Goal: Information Seeking & Learning: Learn about a topic

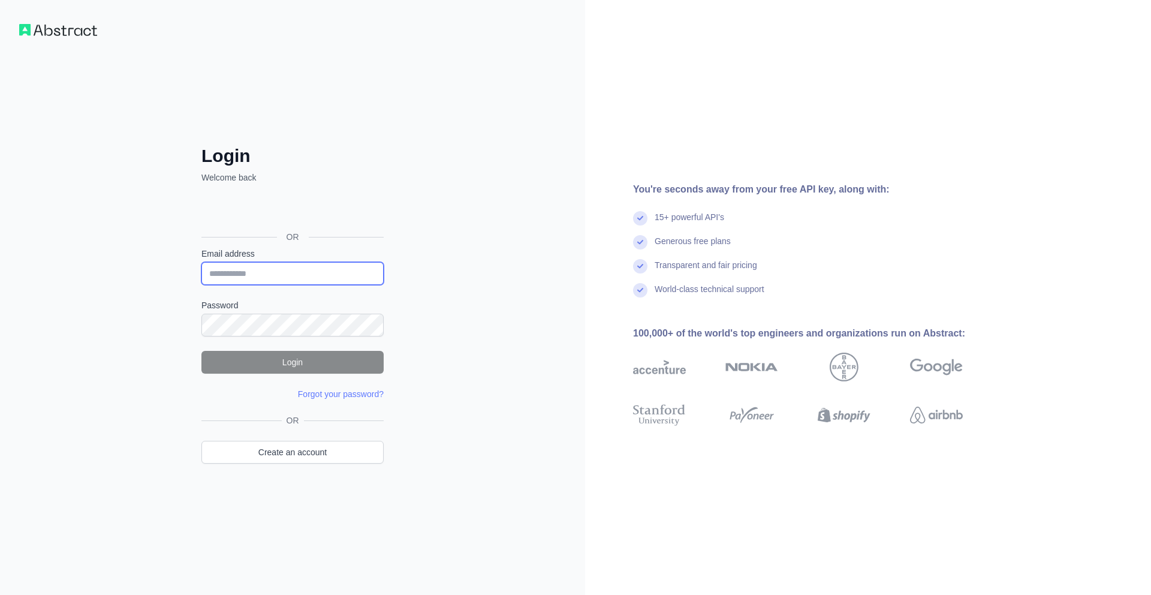
type input "**********"
click at [309, 370] on button "Login" at bounding box center [292, 362] width 182 height 23
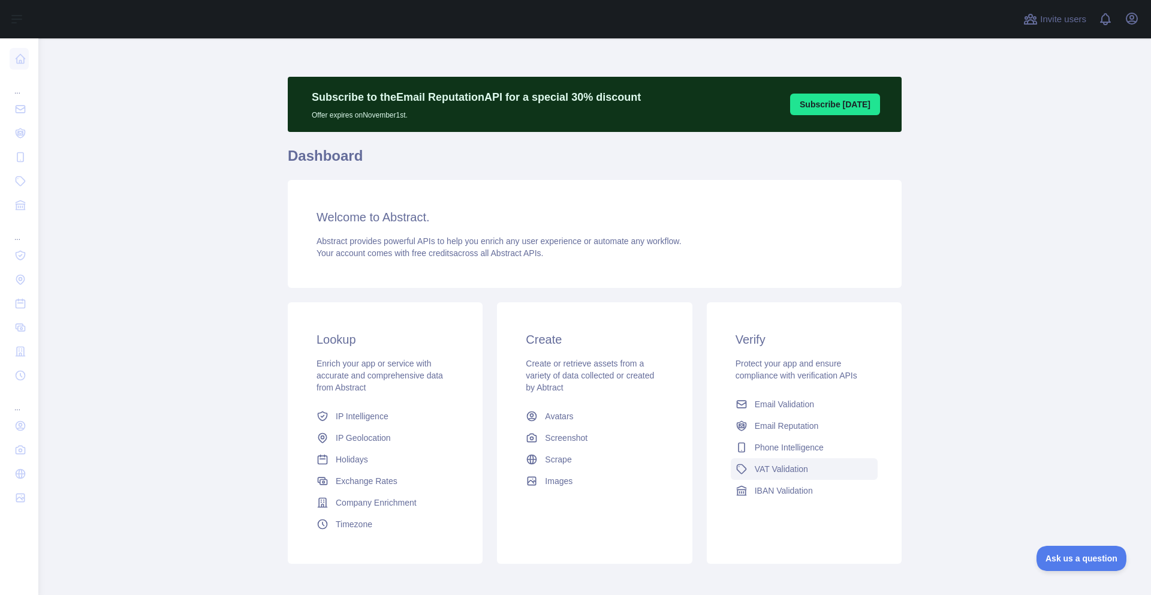
click at [671, 471] on div "Lookup Enrich your app or service with accurate and comprehensive data from Abs…" at bounding box center [595, 433] width 628 height 276
click at [44, 101] on main "Subscribe to the Email Reputation API for a special 30 % discount Offer expires…" at bounding box center [594, 316] width 1113 height 556
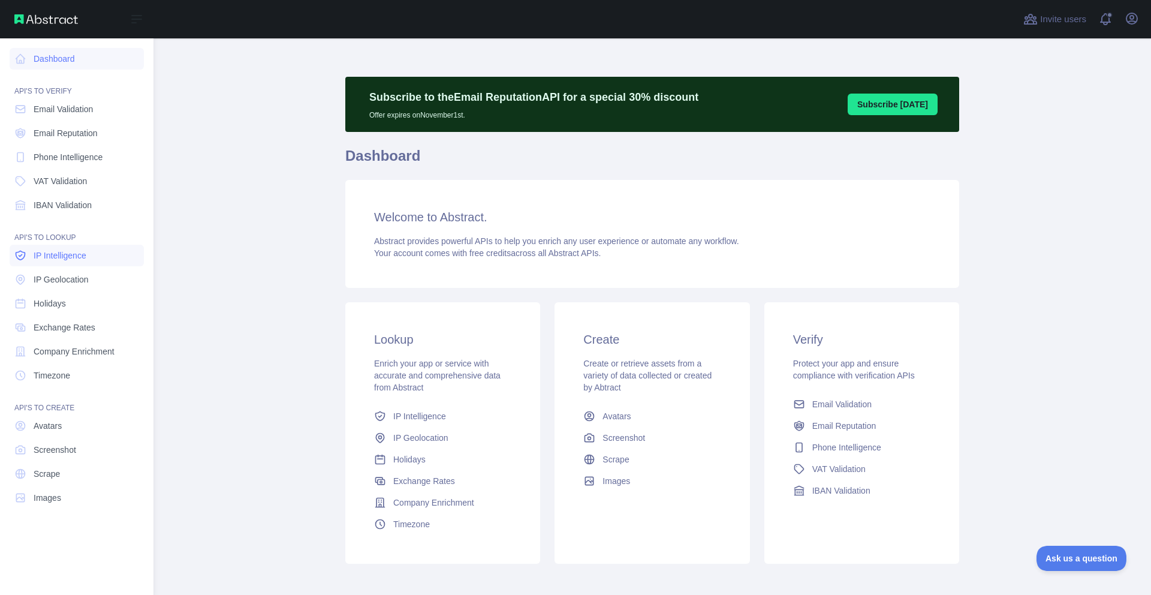
click at [68, 255] on span "IP Intelligence" at bounding box center [60, 255] width 53 height 12
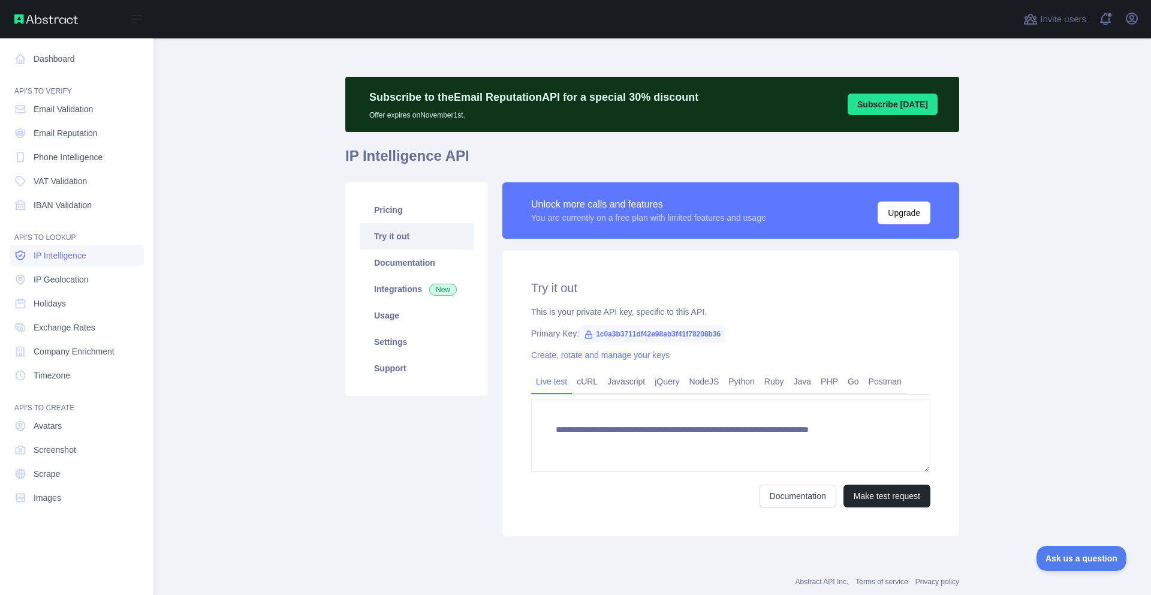
type textarea "**********"
click at [74, 274] on span "IP Geolocation" at bounding box center [61, 279] width 55 height 12
click at [73, 299] on link "Holidays" at bounding box center [77, 304] width 134 height 22
click at [79, 319] on link "Exchange Rates" at bounding box center [77, 328] width 134 height 22
click at [79, 349] on span "Company Enrichment" at bounding box center [74, 351] width 81 height 12
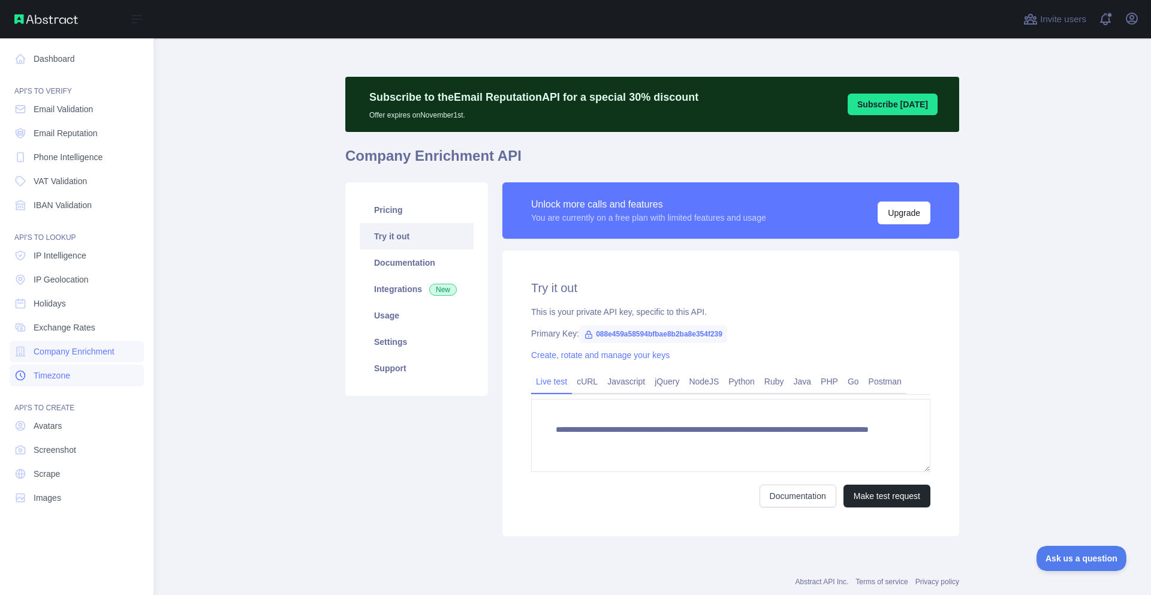
click at [52, 382] on link "Timezone" at bounding box center [77, 375] width 134 height 22
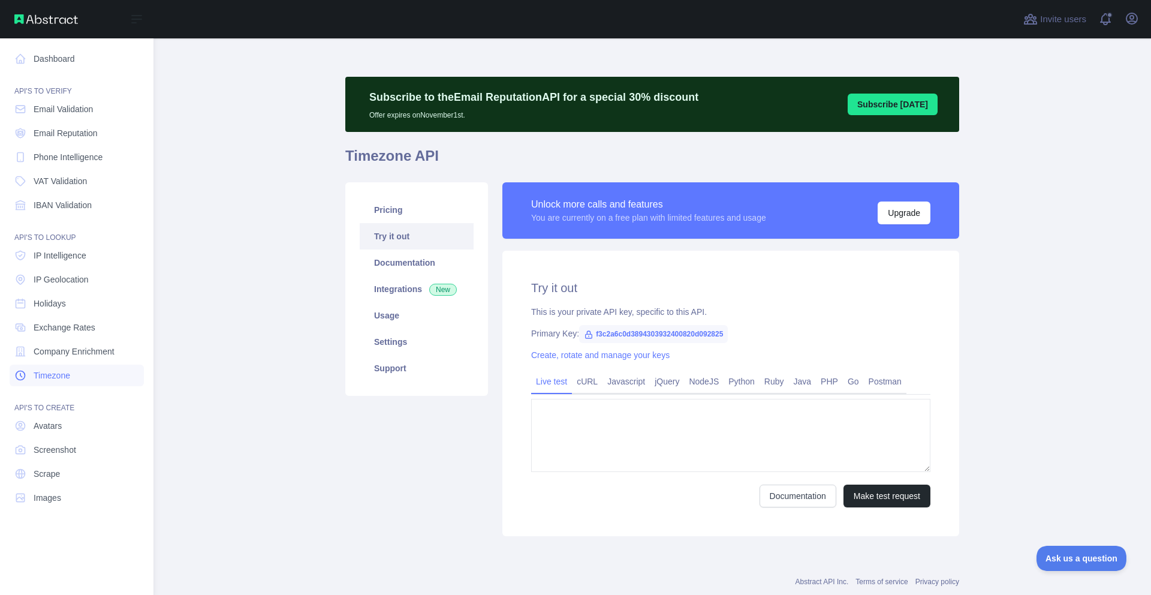
type textarea "**********"
click at [54, 433] on link "Avatars" at bounding box center [77, 426] width 134 height 22
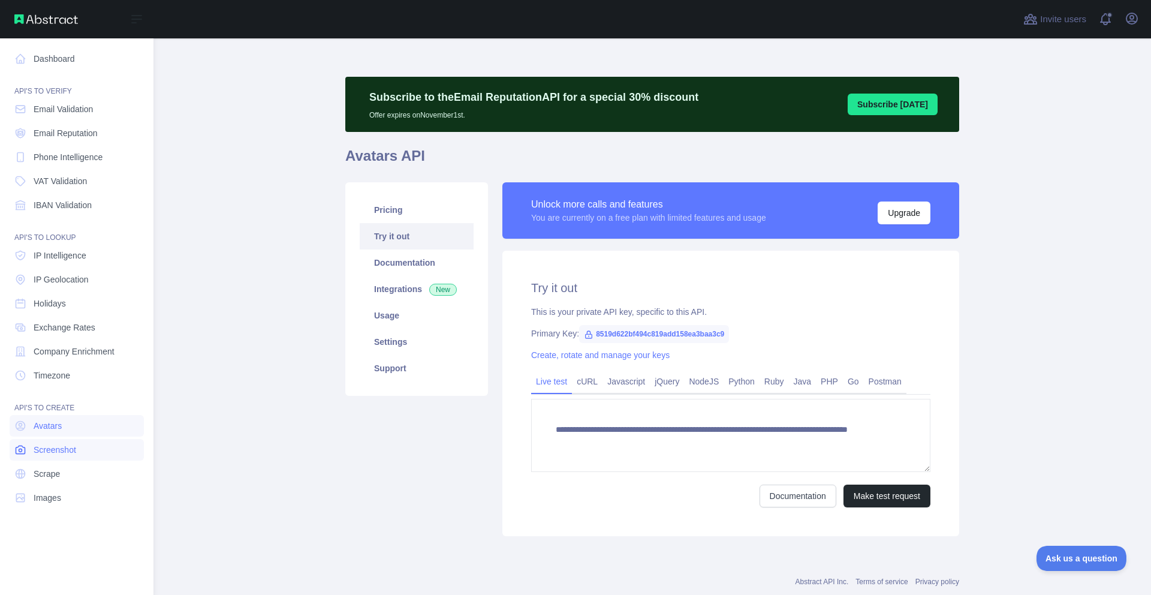
click at [63, 441] on link "Screenshot" at bounding box center [77, 450] width 134 height 22
click at [64, 52] on link "Dashboard" at bounding box center [77, 59] width 134 height 22
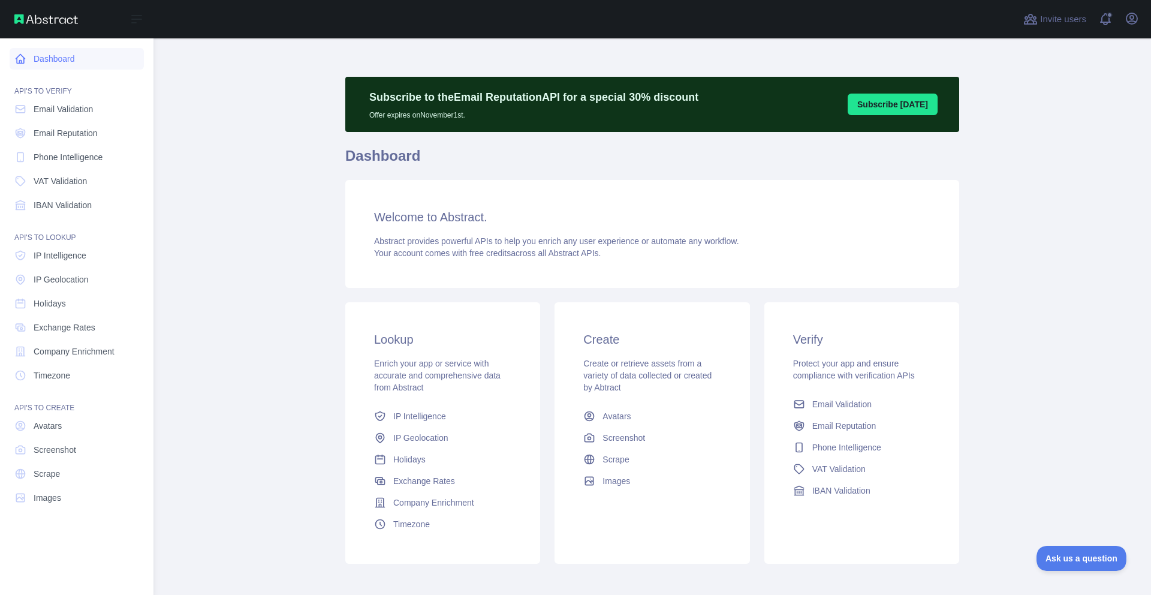
click at [54, 54] on link "Dashboard" at bounding box center [77, 59] width 134 height 22
click at [82, 257] on span "IP Intelligence" at bounding box center [60, 255] width 53 height 12
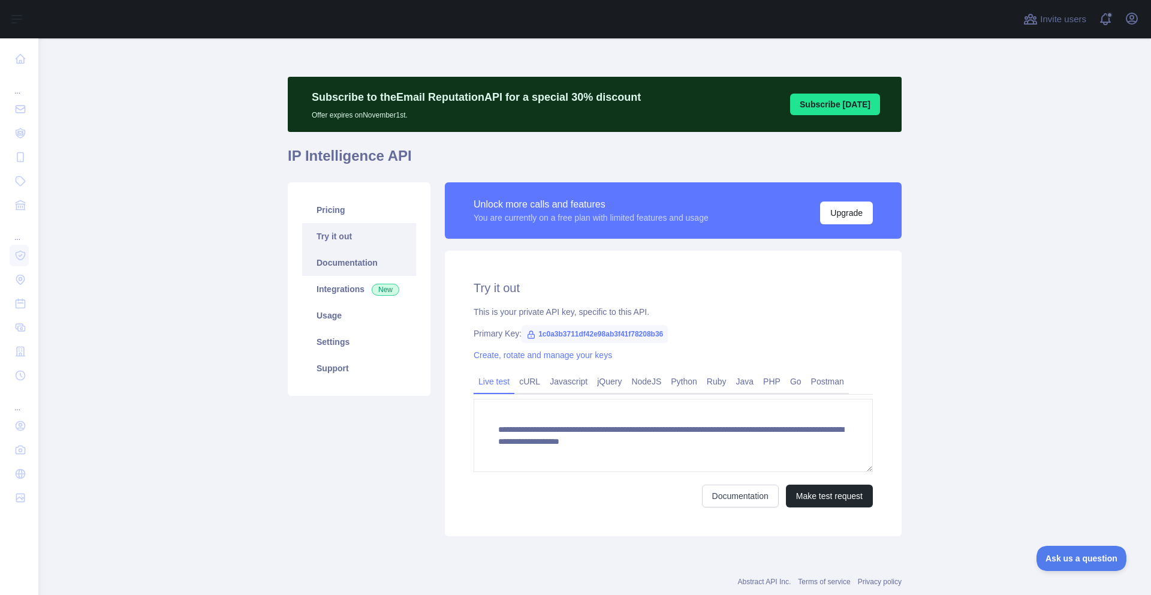
click at [361, 261] on link "Documentation" at bounding box center [359, 262] width 114 height 26
click at [1131, 16] on icon "button" at bounding box center [1132, 18] width 14 height 14
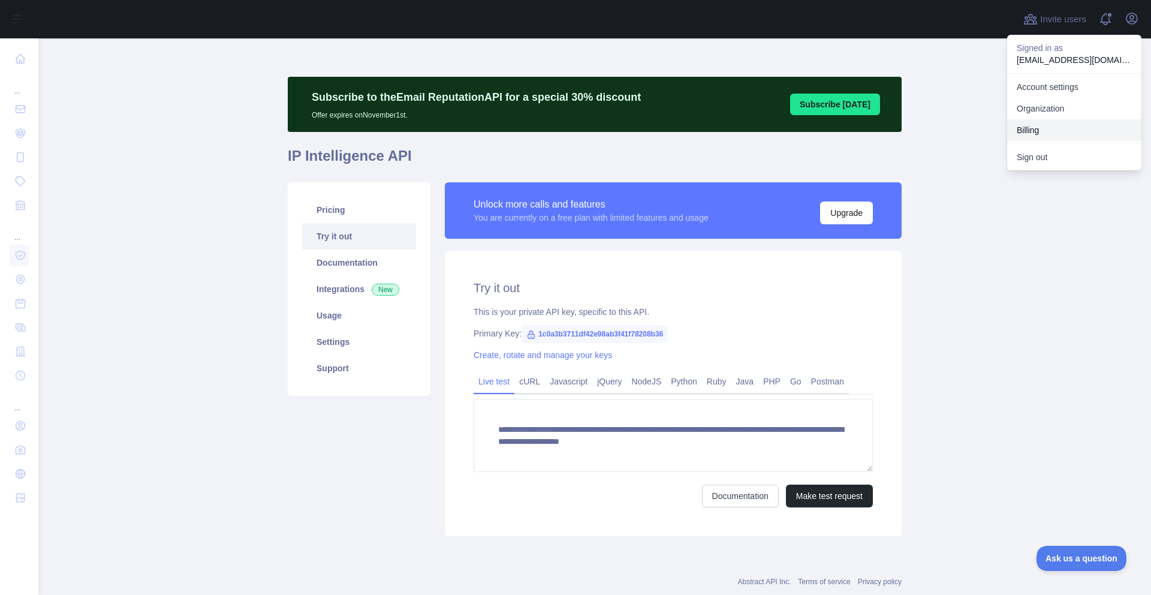
click at [1047, 126] on button "Billing" at bounding box center [1074, 130] width 134 height 22
